Goal: Task Accomplishment & Management: Manage account settings

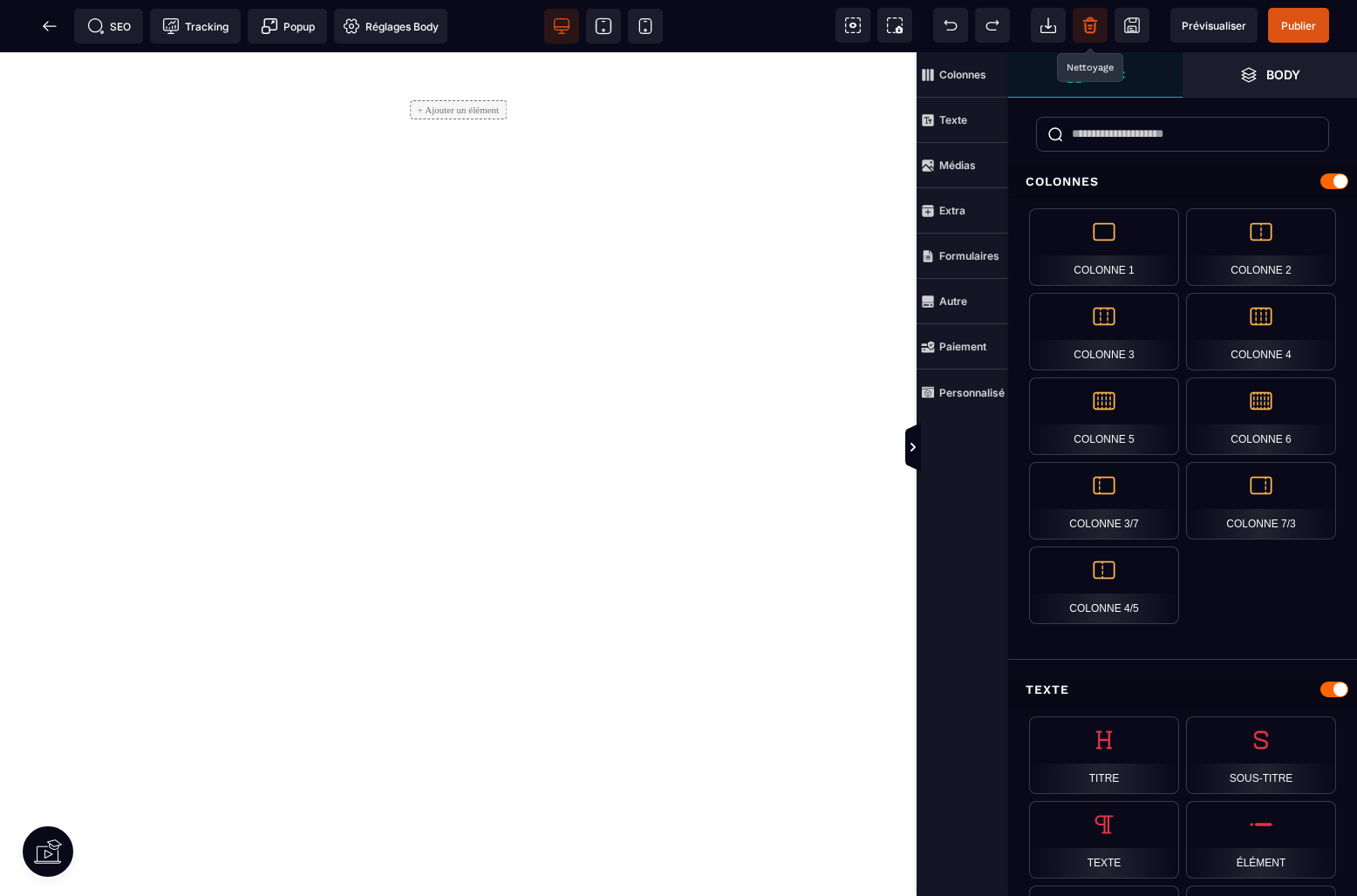
click at [1100, 25] on span at bounding box center [1090, 25] width 35 height 35
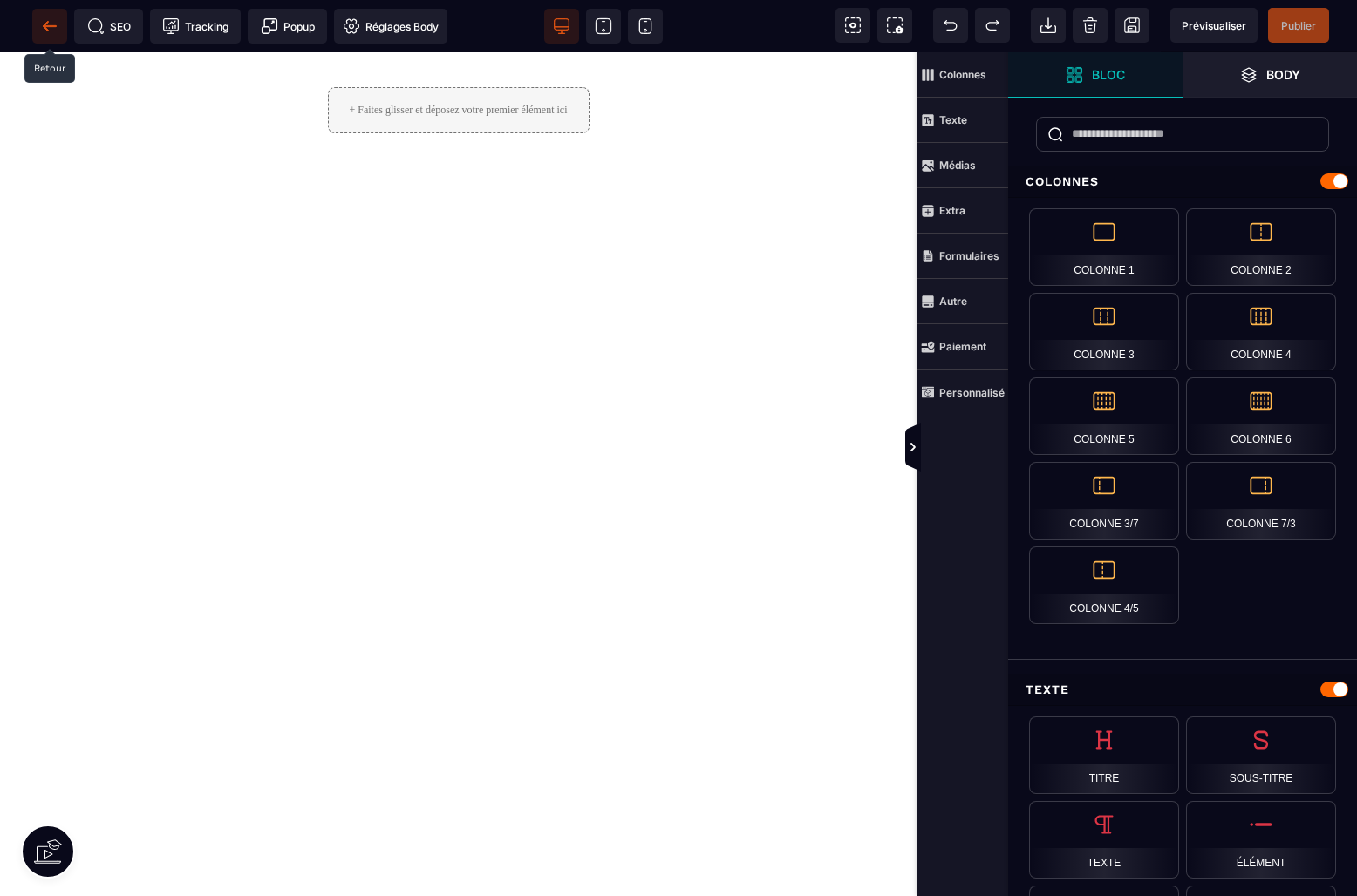
click at [47, 27] on icon at bounding box center [50, 27] width 18 height 18
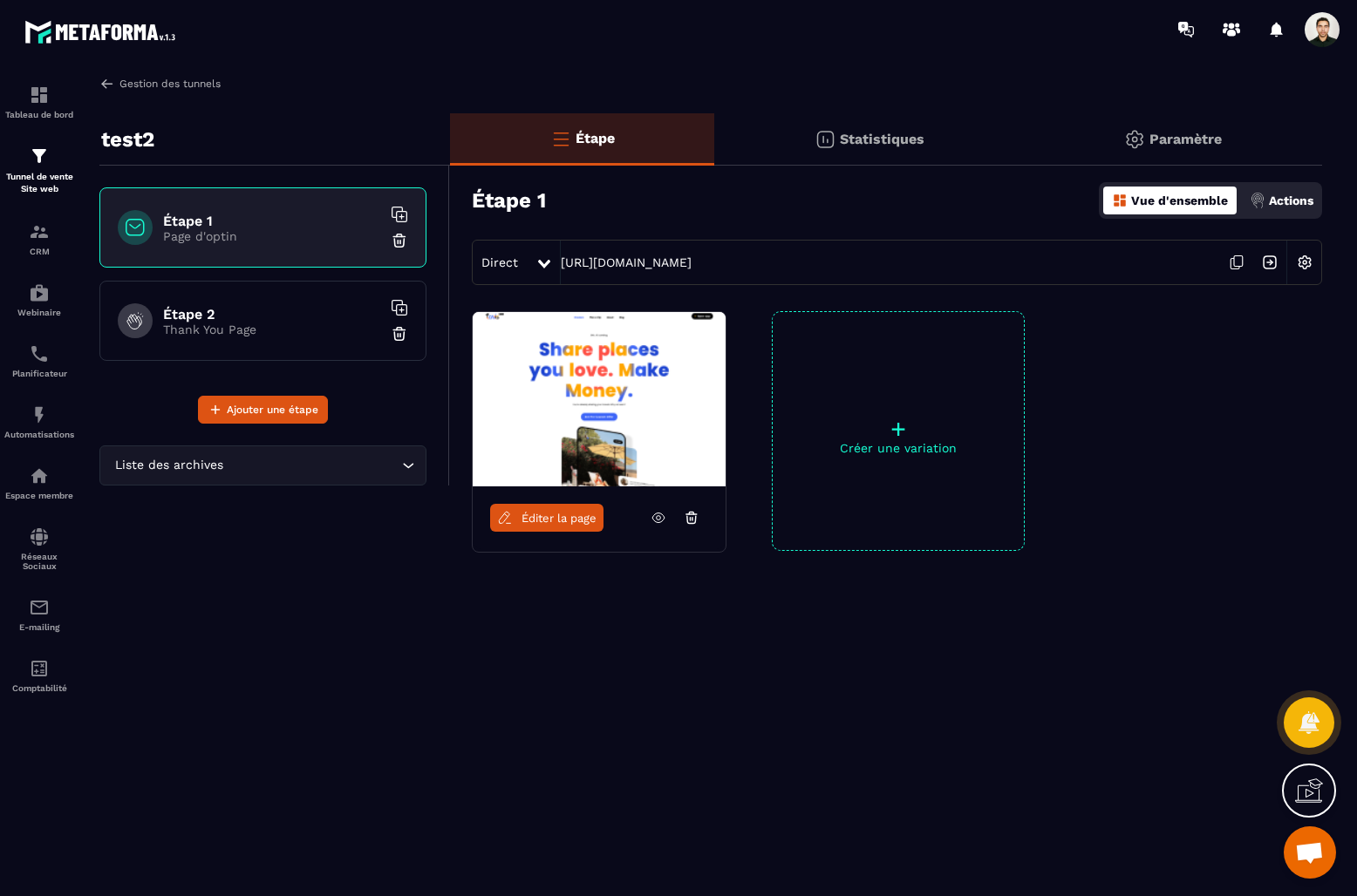
click at [156, 86] on link "Gestion des tunnels" at bounding box center [160, 83] width 121 height 16
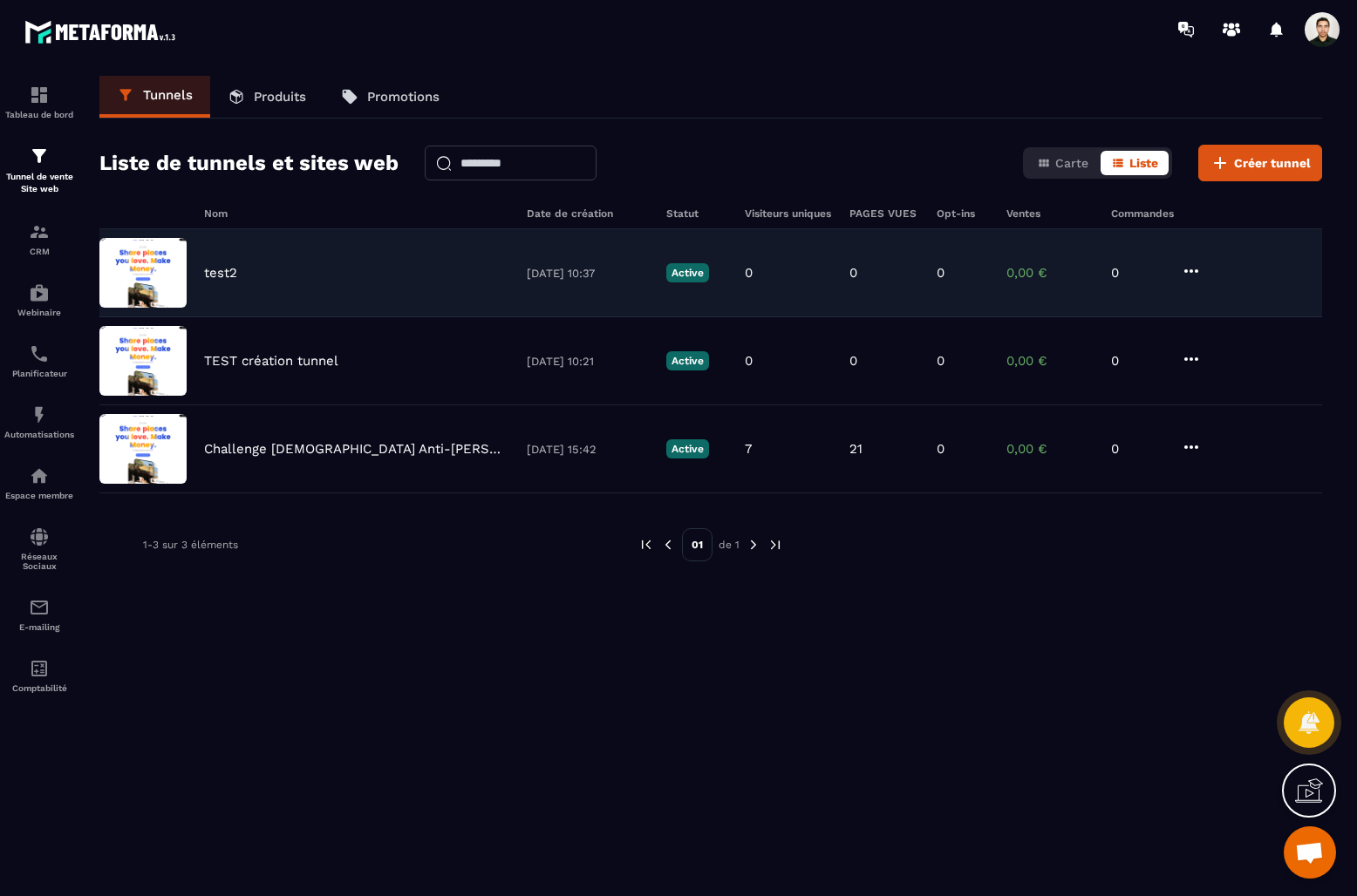
click at [1194, 268] on icon at bounding box center [1192, 272] width 21 height 21
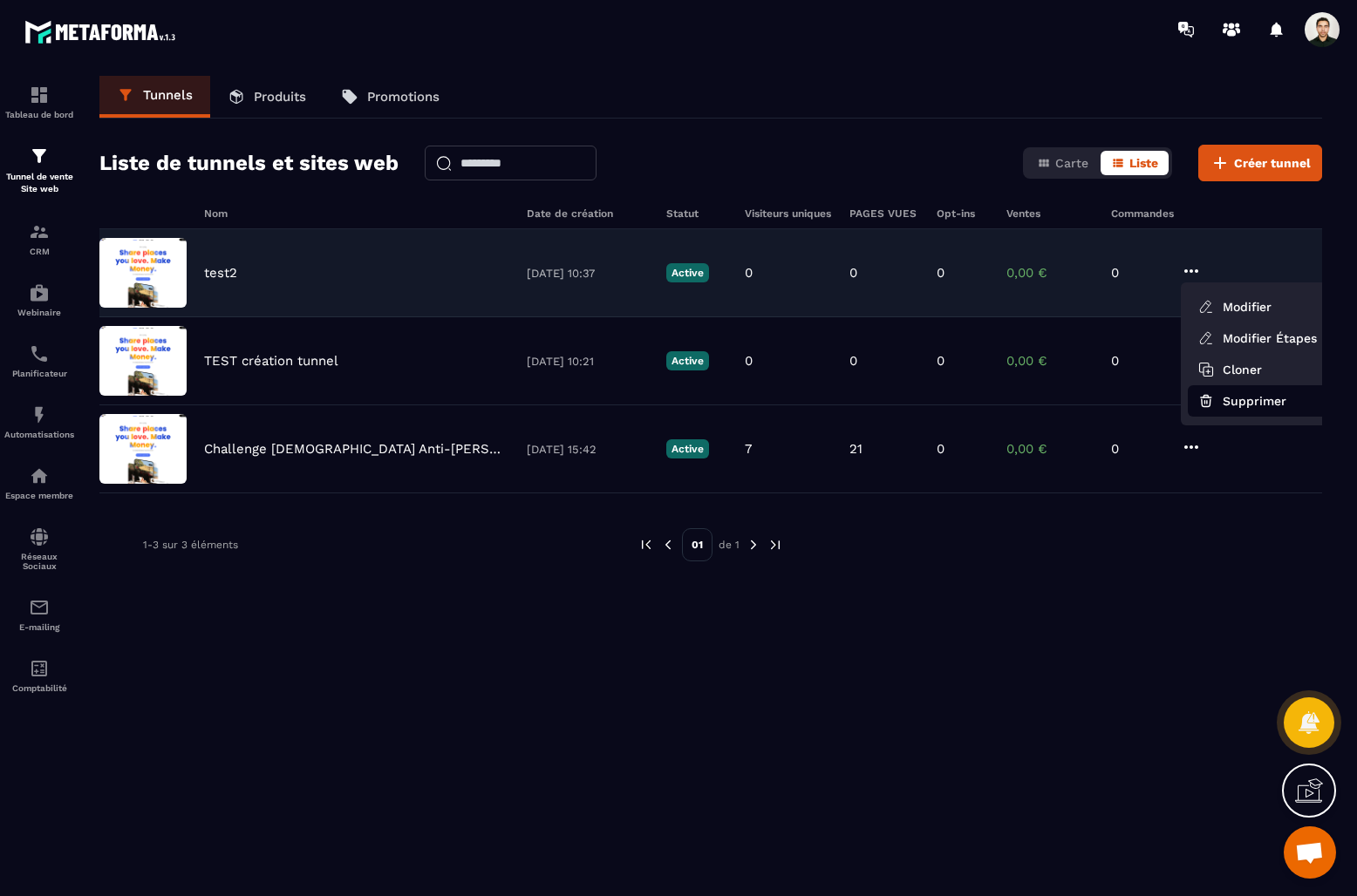
click at [1216, 398] on button "Supprimer" at bounding box center [1257, 400] width 139 height 31
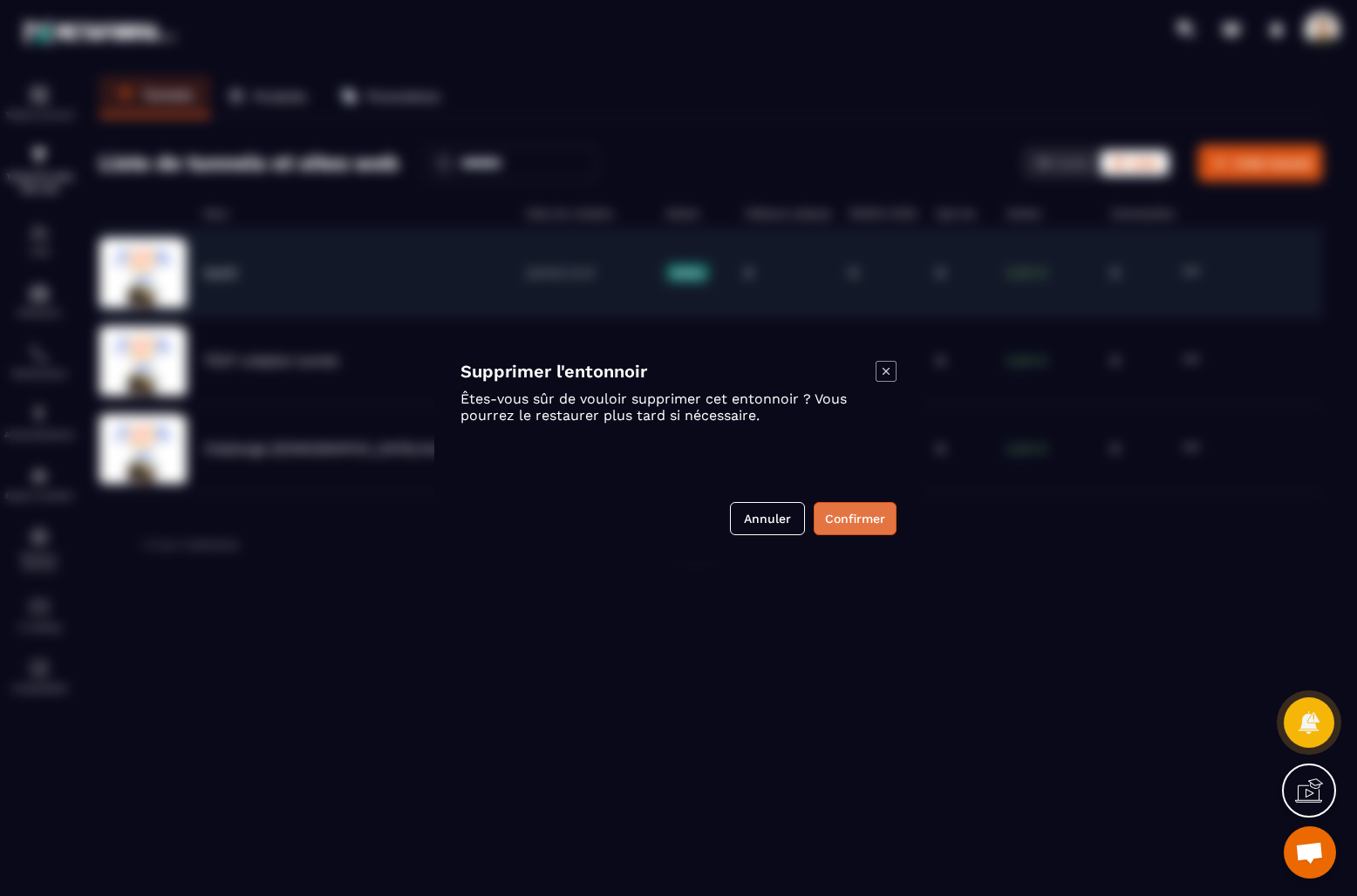
click at [862, 522] on button "Confirmer" at bounding box center [854, 519] width 83 height 33
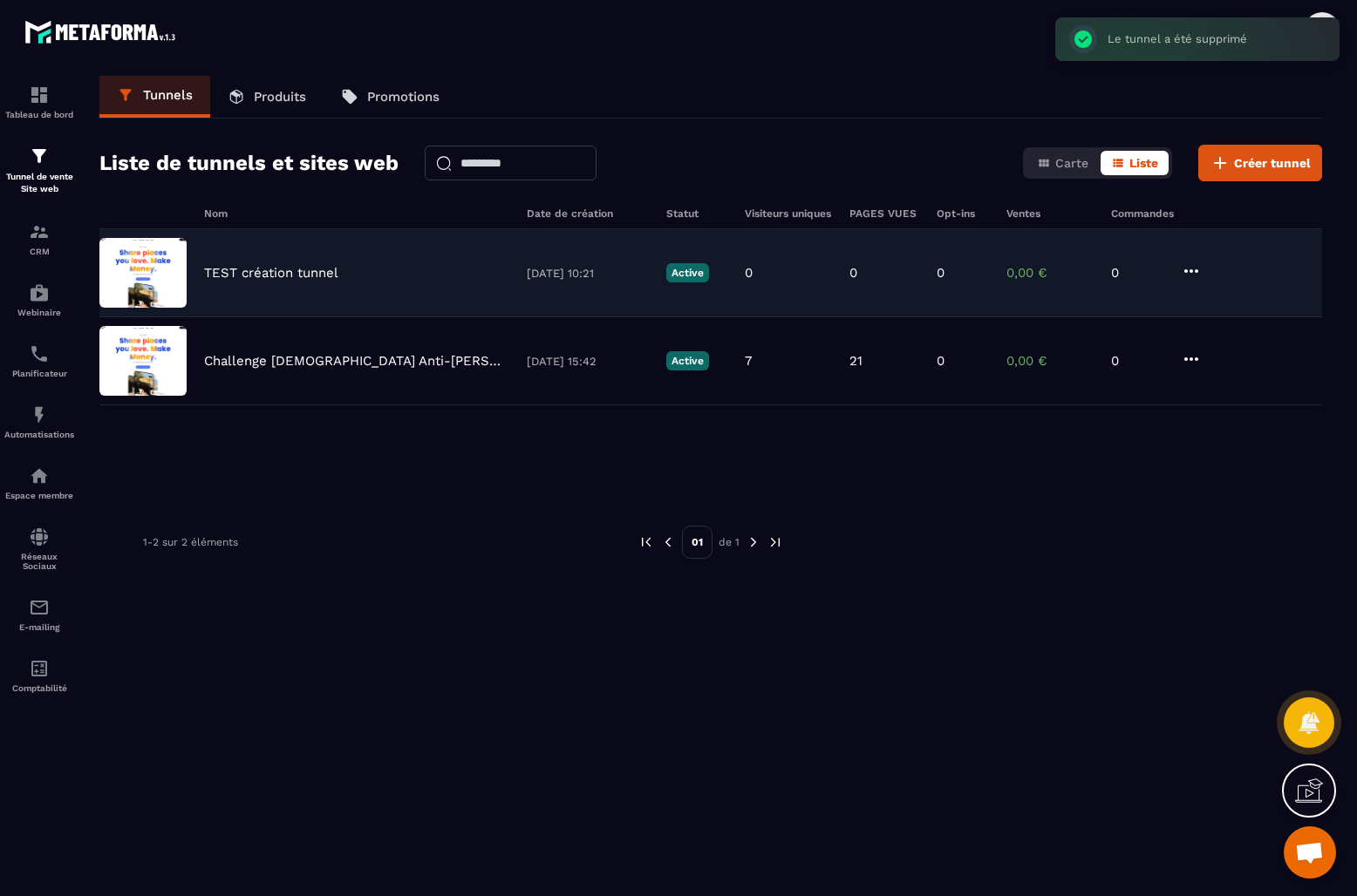
click at [1194, 267] on icon at bounding box center [1192, 272] width 21 height 21
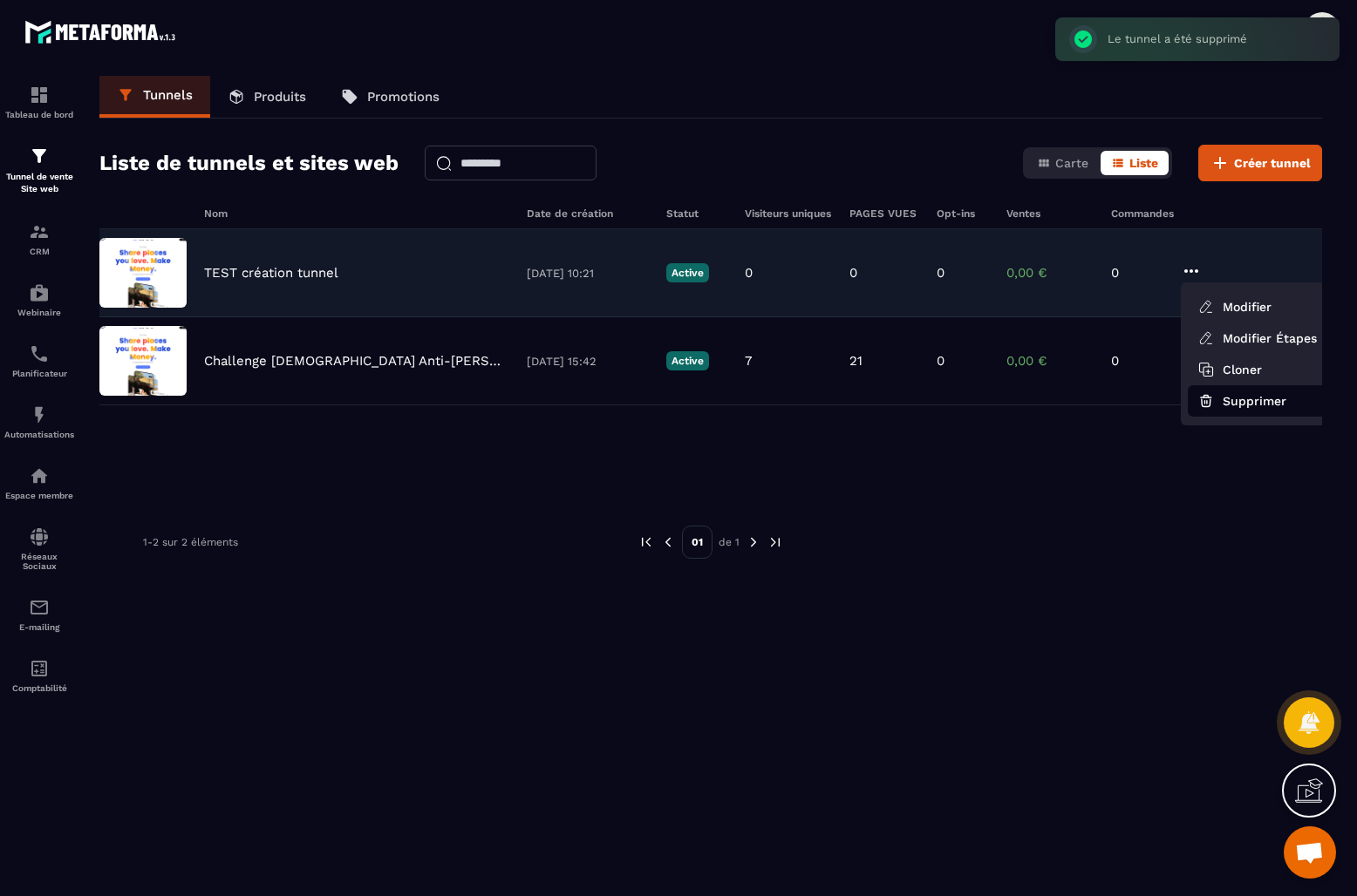
click at [1210, 400] on icon "button" at bounding box center [1206, 403] width 9 height 7
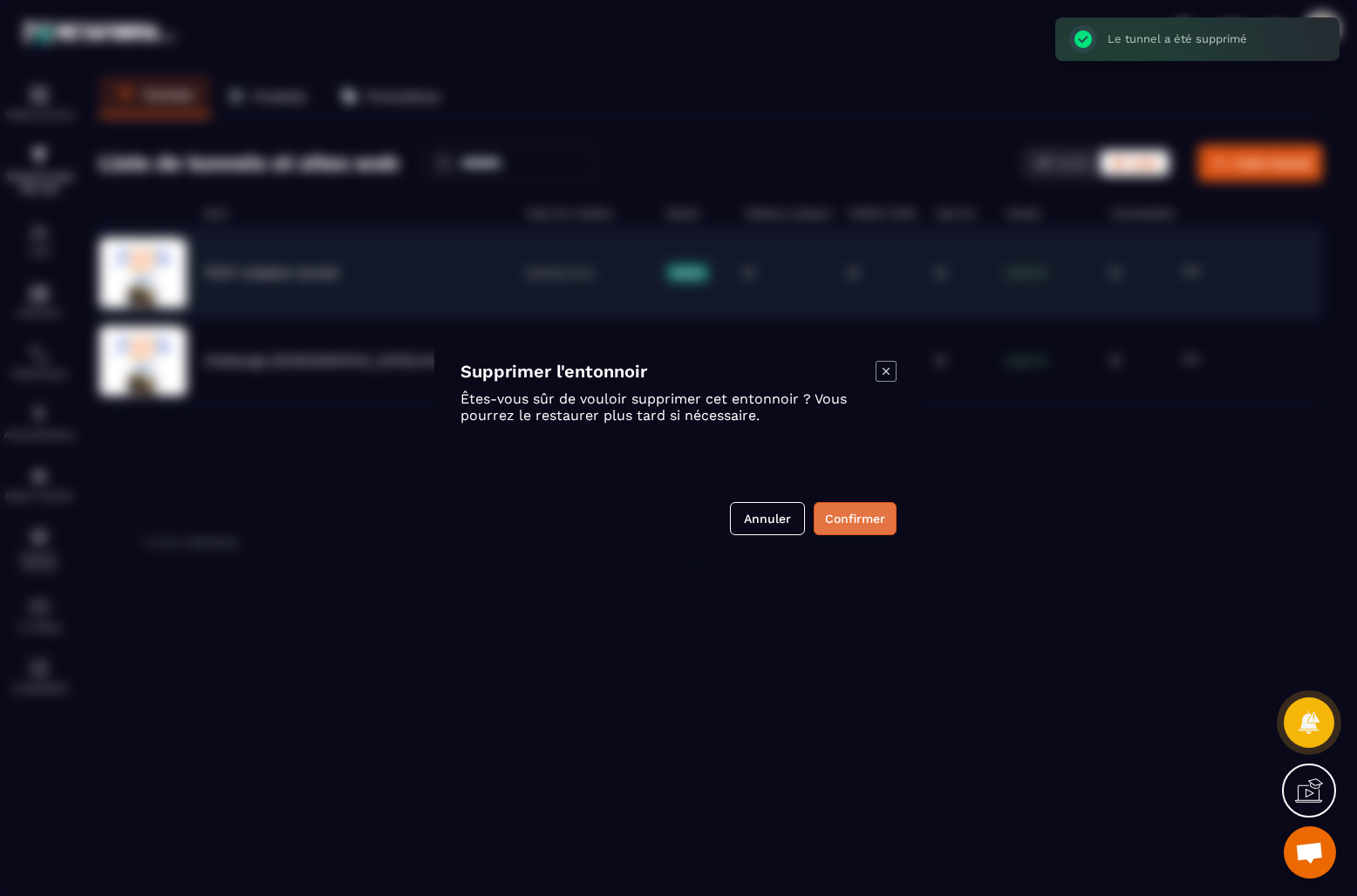
click at [848, 510] on button "Confirmer" at bounding box center [854, 519] width 83 height 33
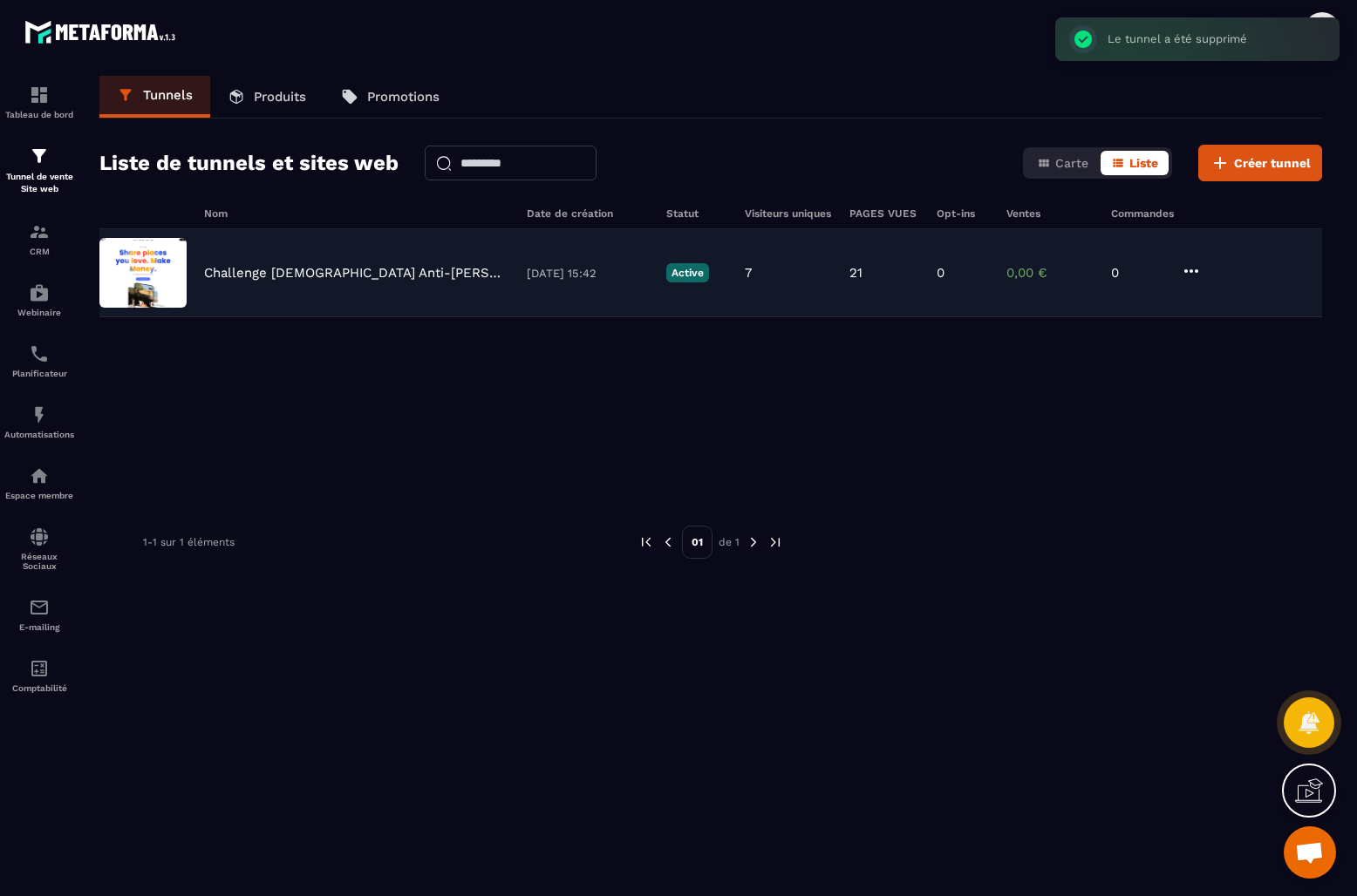
click at [280, 43] on div at bounding box center [781, 29] width 1152 height 59
